Goal: Navigation & Orientation: Find specific page/section

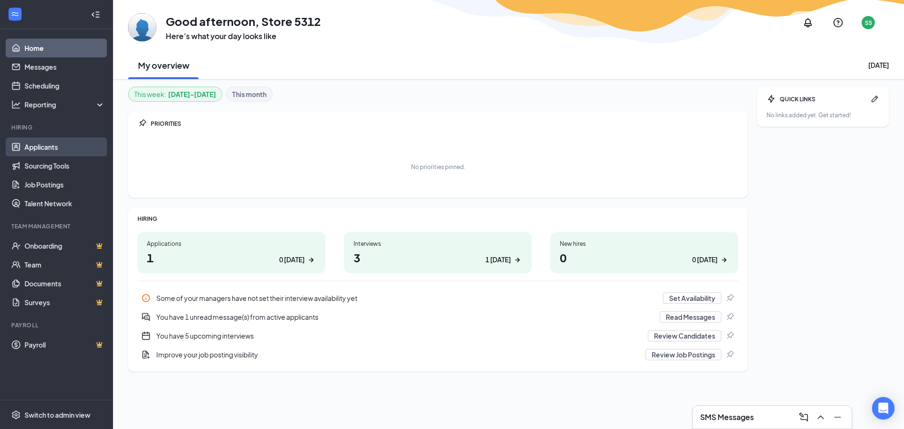
click at [58, 142] on link "Applicants" at bounding box center [64, 146] width 80 height 19
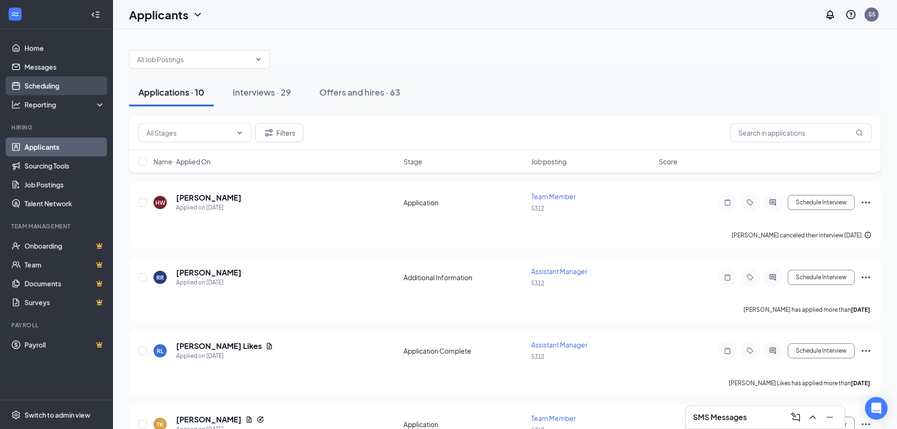
click at [56, 89] on link "Scheduling" at bounding box center [64, 85] width 80 height 19
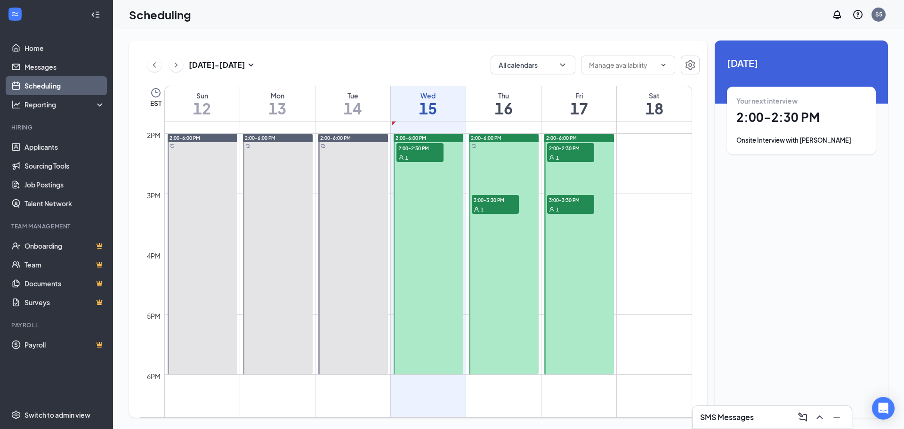
scroll to position [839, 0]
